Goal: Transaction & Acquisition: Purchase product/service

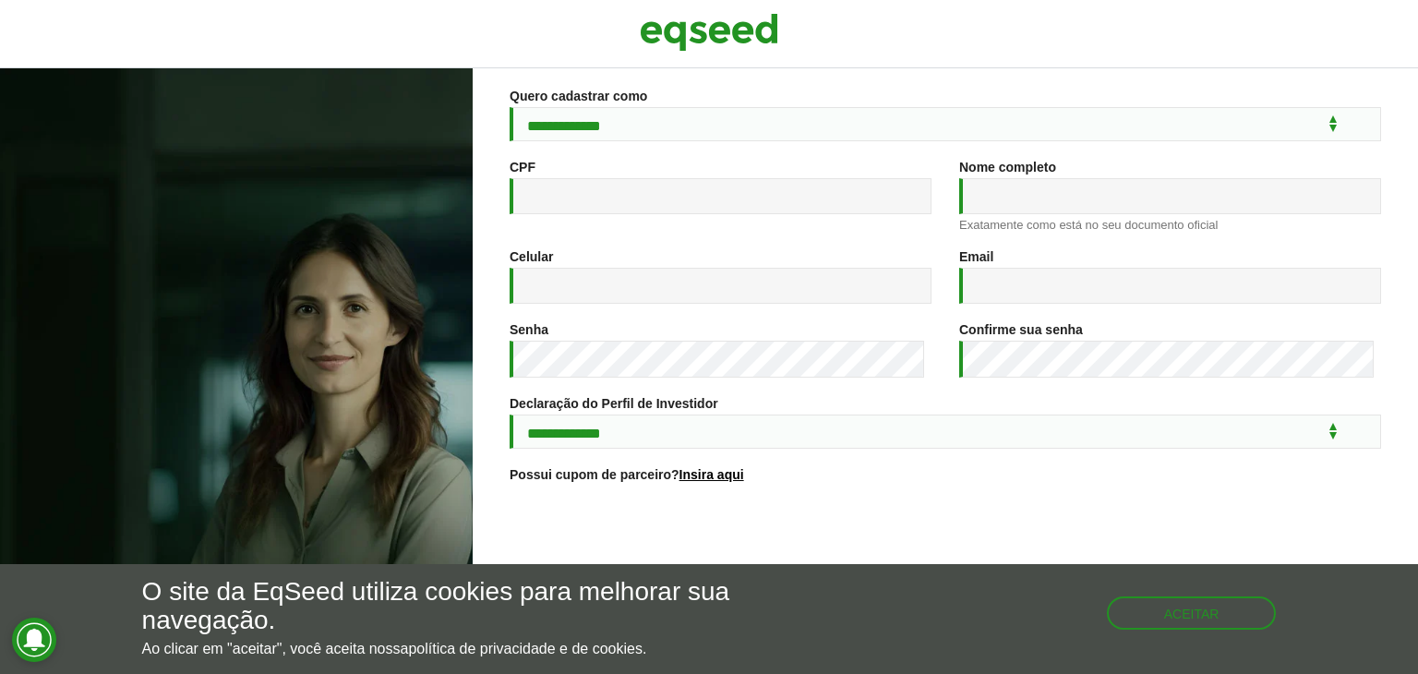
scroll to position [299, 0]
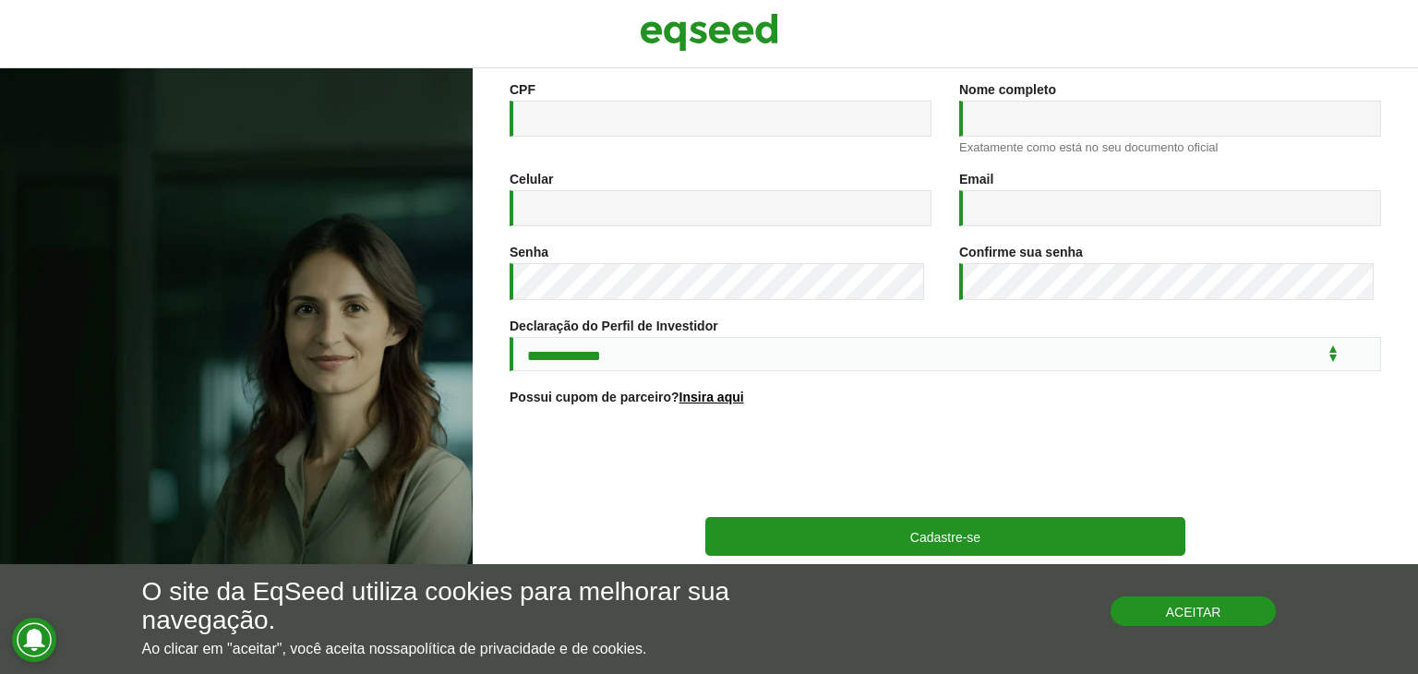
click at [1208, 621] on button "Aceitar" at bounding box center [1193, 611] width 166 height 30
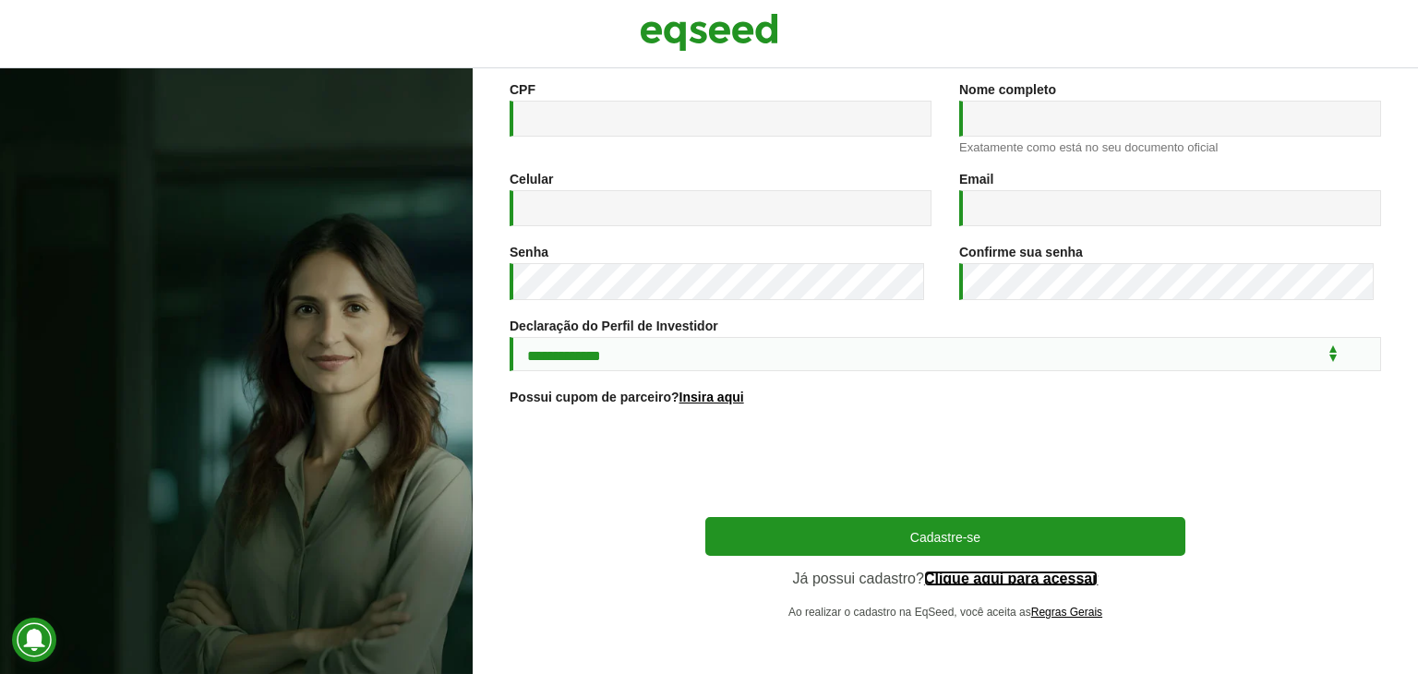
click at [1037, 576] on link "Clique aqui para acessar" at bounding box center [1011, 578] width 174 height 15
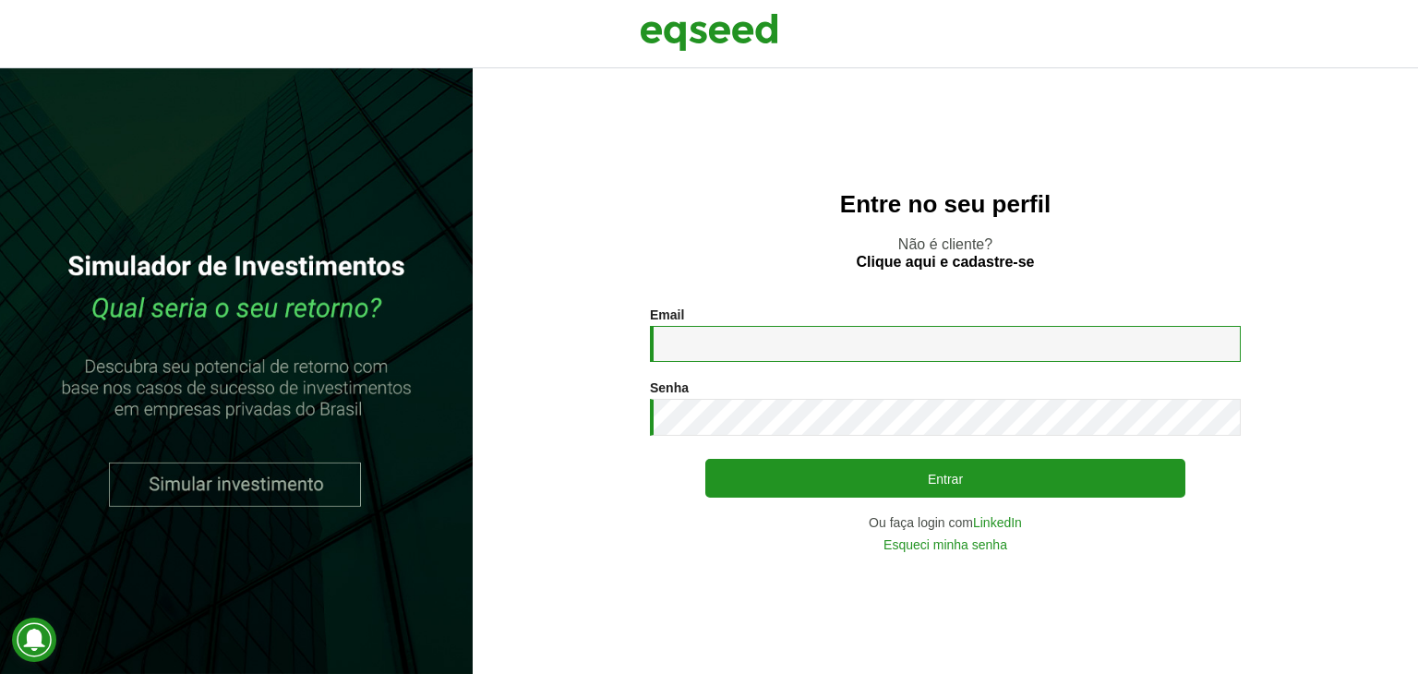
click at [787, 345] on input "Email *" at bounding box center [945, 344] width 591 height 36
type input "**********"
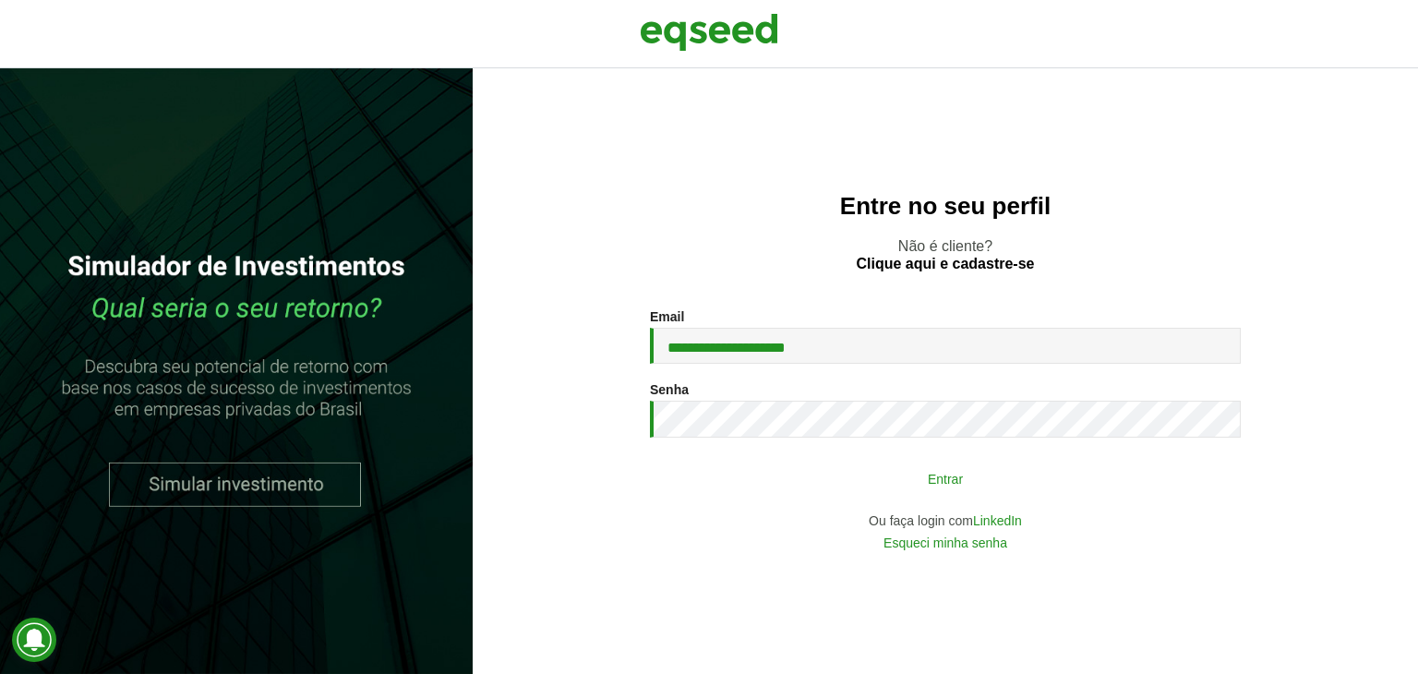
click at [951, 477] on button "Entrar" at bounding box center [945, 478] width 480 height 35
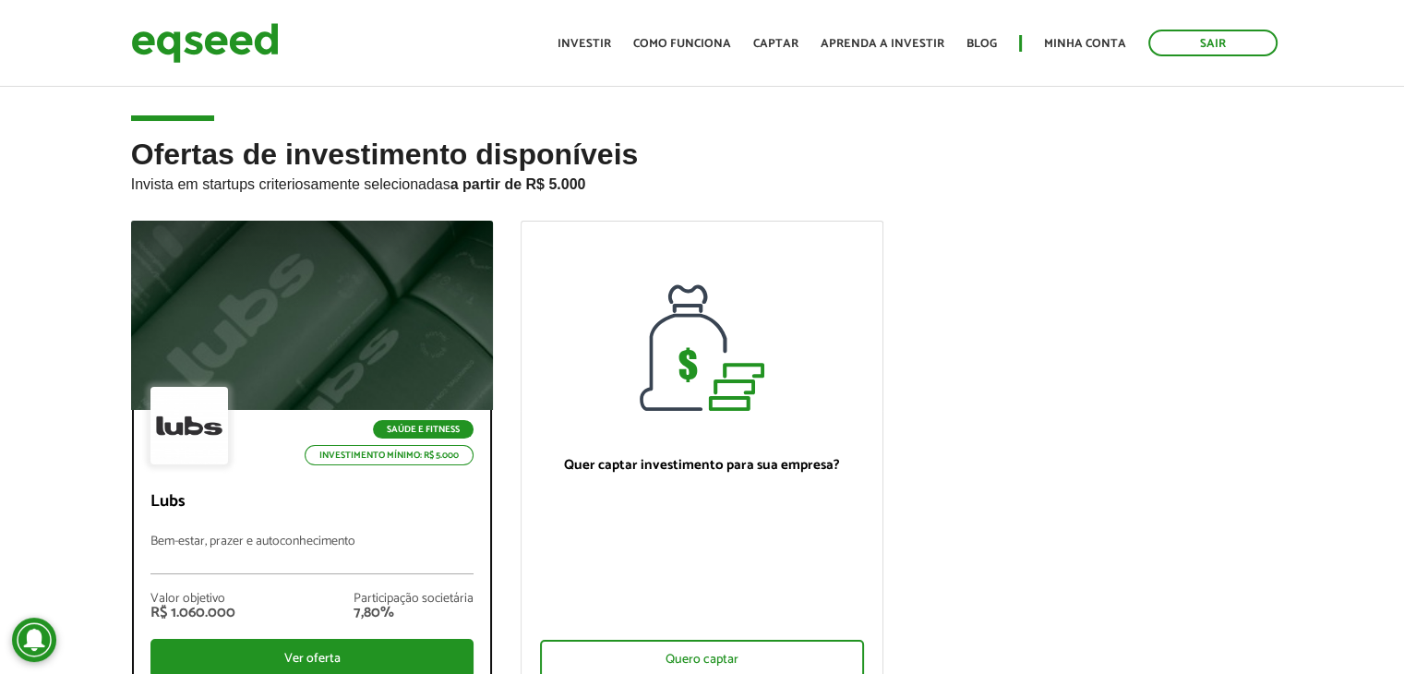
click at [391, 304] on div at bounding box center [311, 315] width 435 height 227
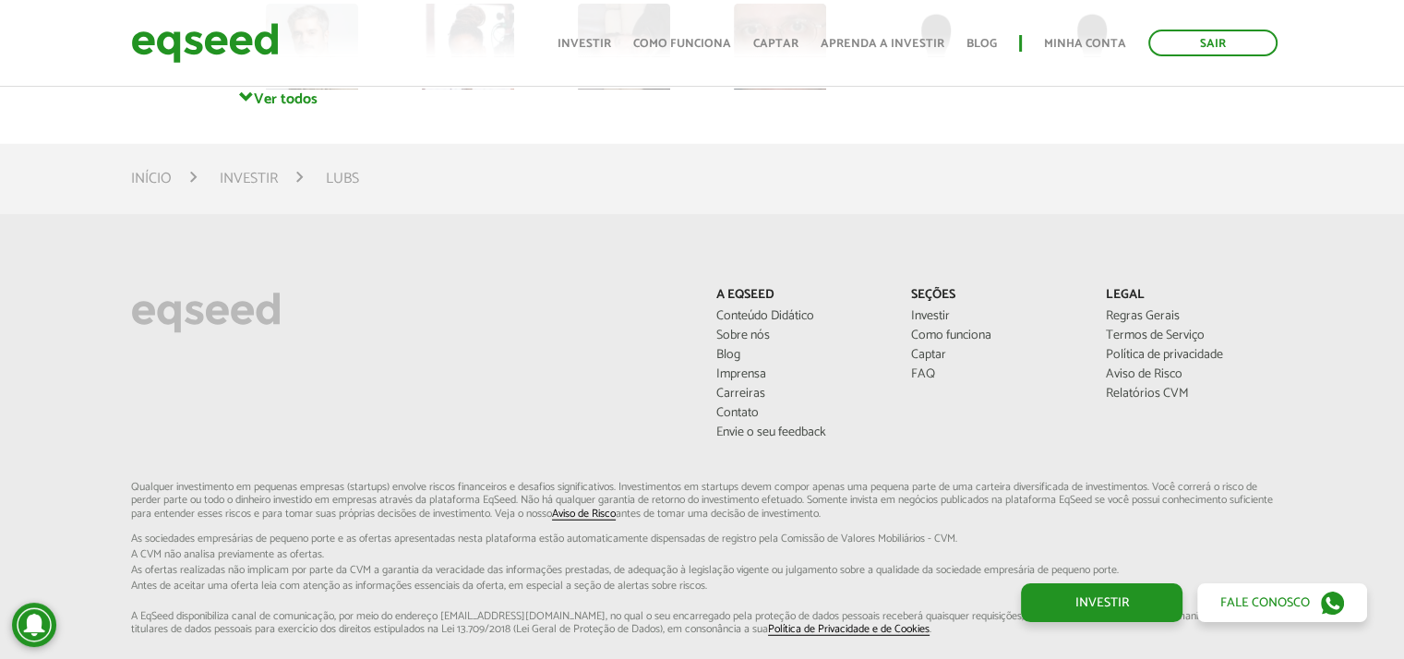
scroll to position [4800, 0]
